Goal: Browse casually: Explore the website without a specific task or goal

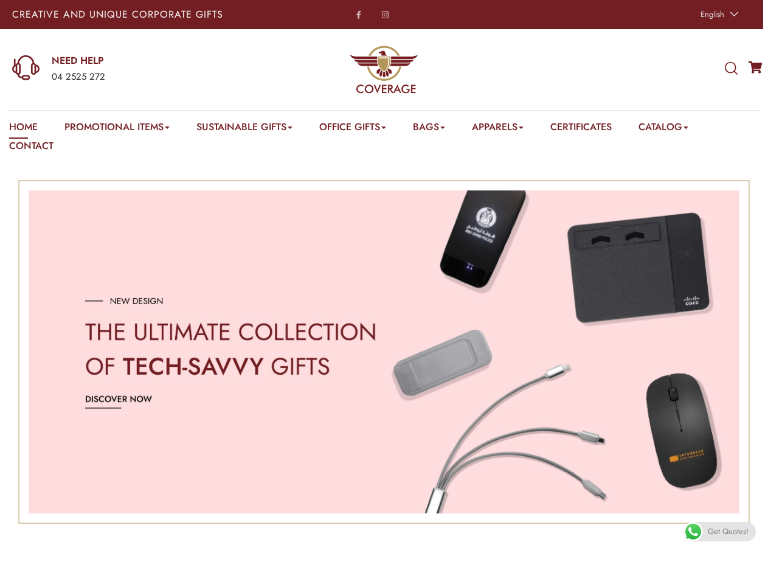
click at [718, 15] on span "English" at bounding box center [713, 15] width 24 height 12
click at [131, 69] on div "04 2525 272" at bounding box center [151, 77] width 198 height 16
click at [731, 69] on icon at bounding box center [731, 68] width 13 height 13
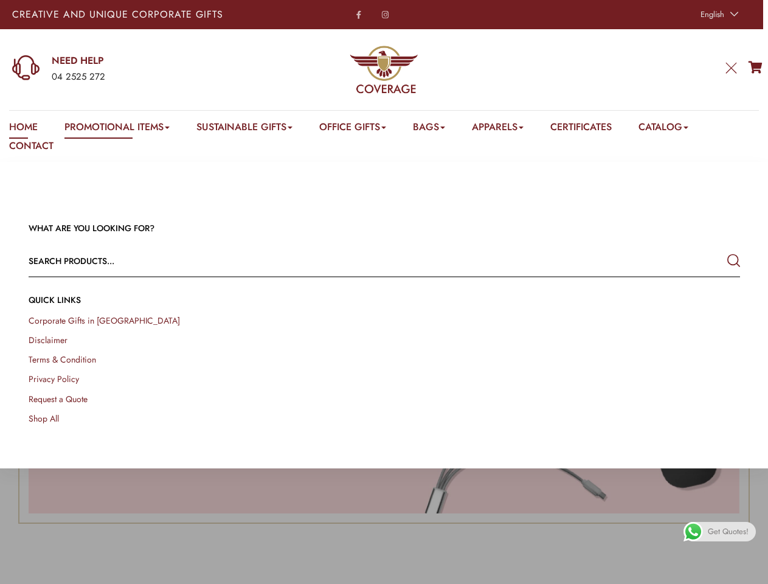
click at [119, 129] on link "Promotional Items" at bounding box center [116, 129] width 105 height 19
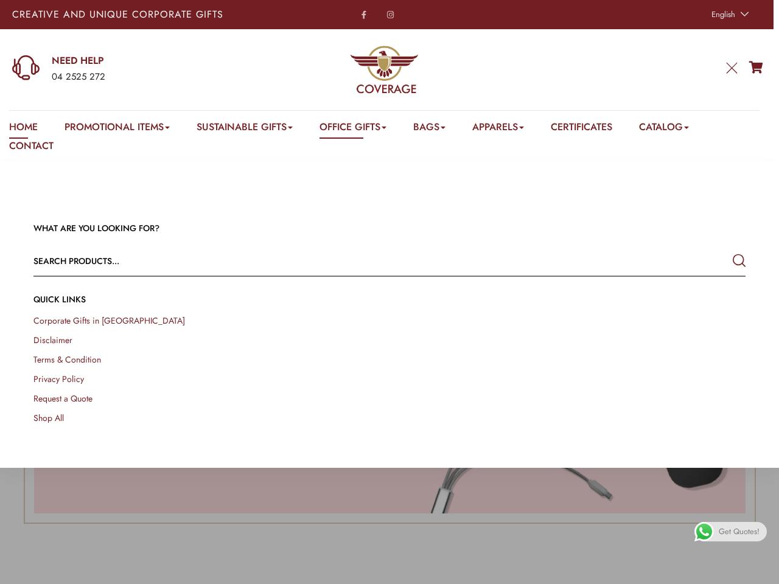
click at [360, 129] on link "Office Gifts" at bounding box center [352, 129] width 67 height 19
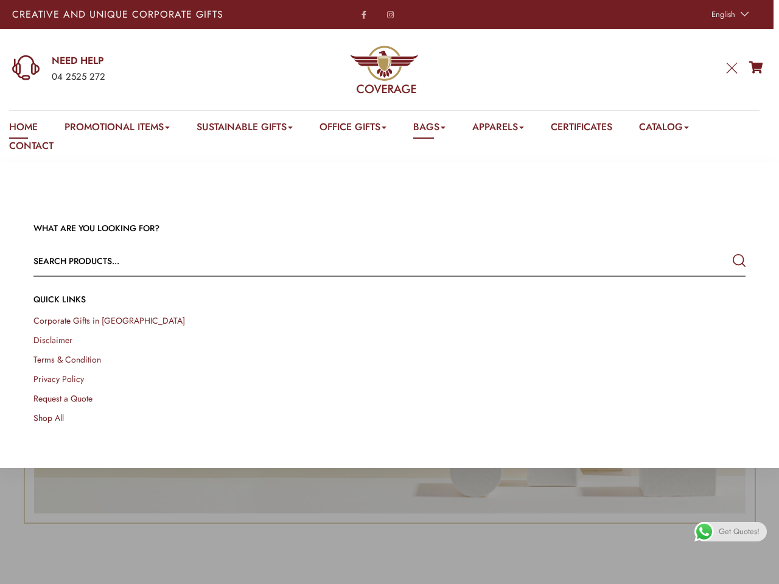
click at [439, 129] on link "Bags" at bounding box center [429, 129] width 32 height 19
click at [510, 129] on link "Apparels" at bounding box center [498, 129] width 52 height 19
click at [679, 129] on link "Catalog" at bounding box center [664, 129] width 50 height 19
click at [754, 570] on link at bounding box center [764, 570] width 27 height 27
click at [720, 532] on span "Get Quotes!" at bounding box center [738, 531] width 41 height 19
